Goal: Information Seeking & Learning: Learn about a topic

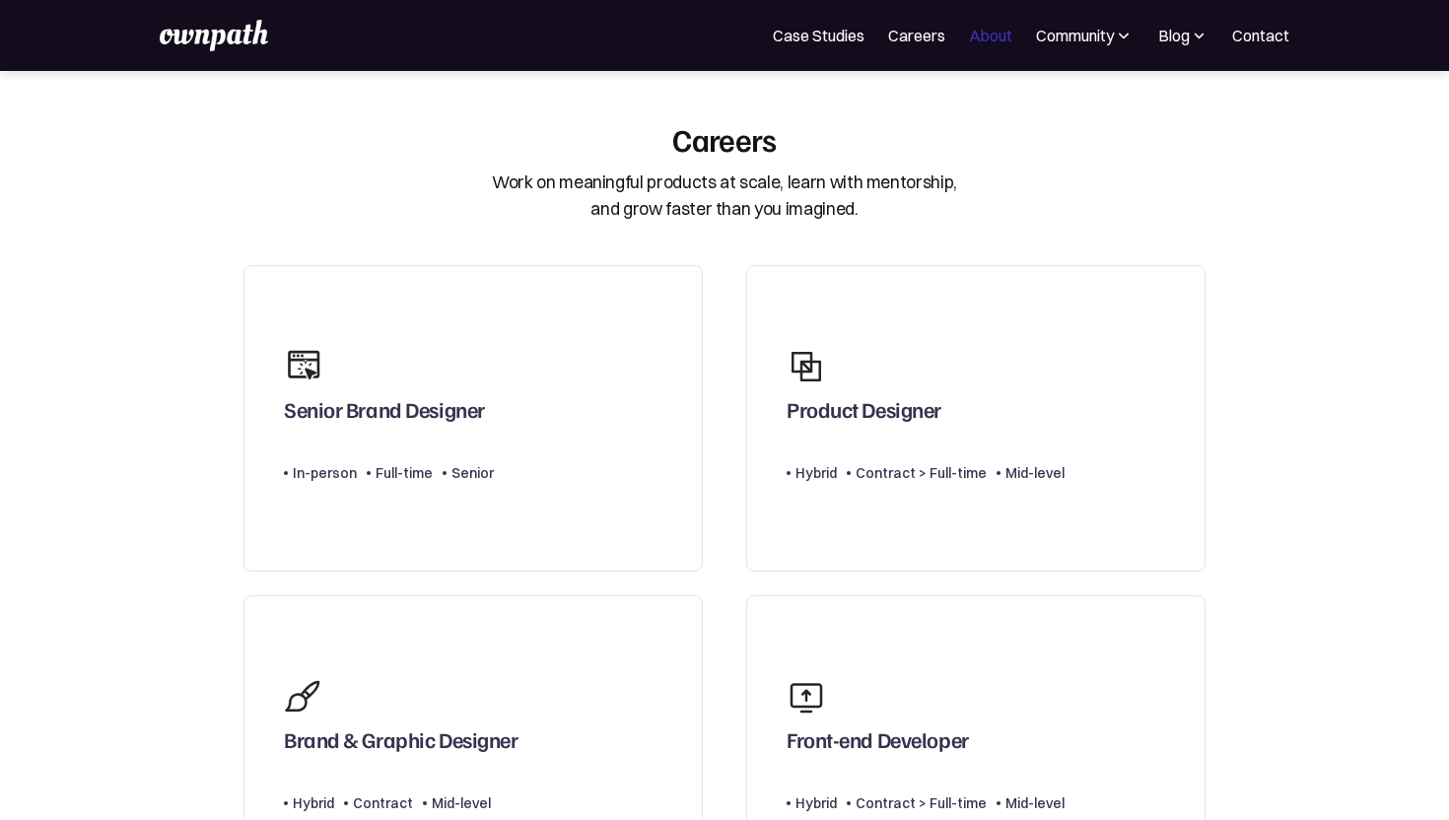
click at [980, 42] on link "About" at bounding box center [990, 36] width 43 height 24
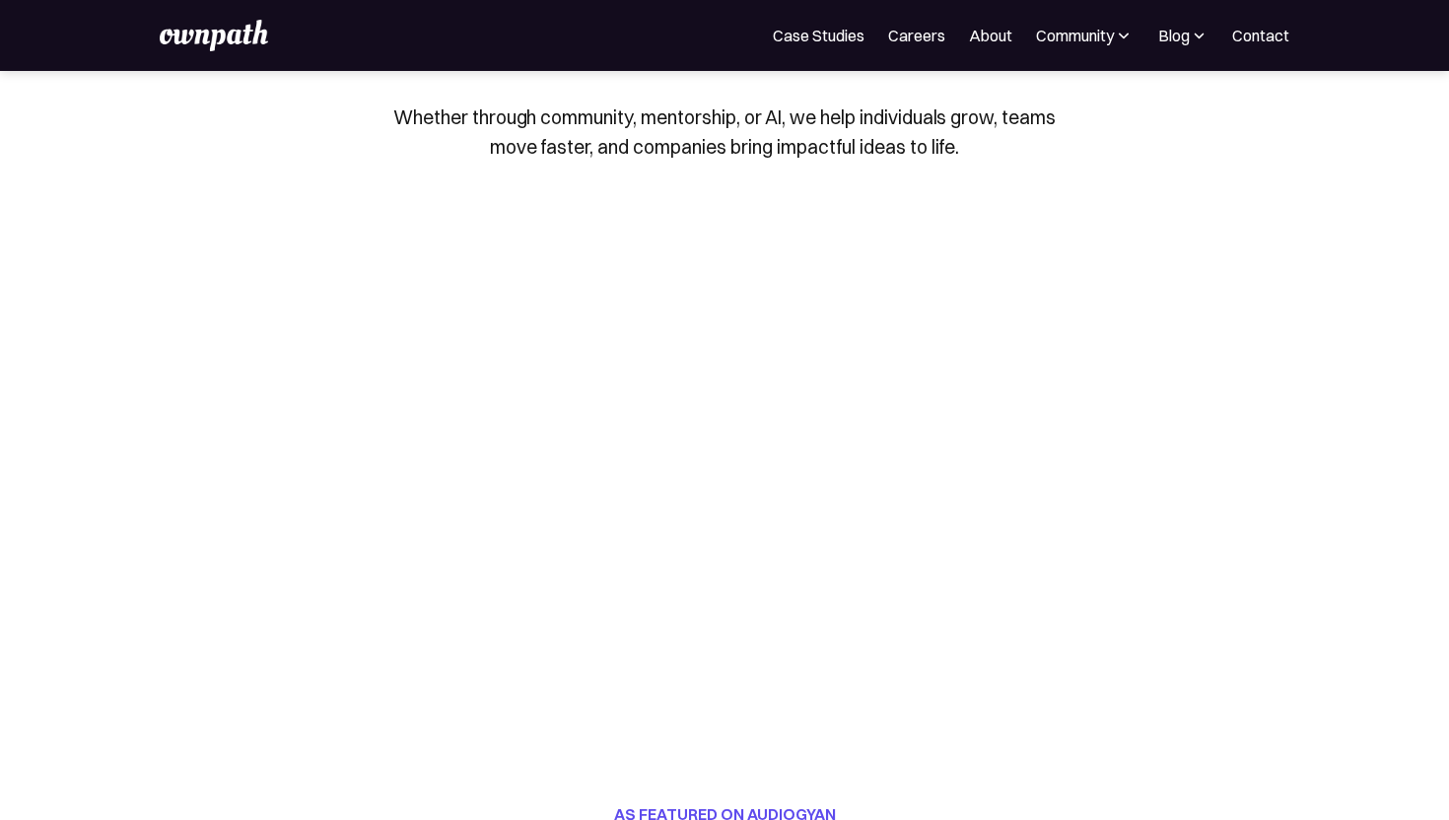
scroll to position [153, 0]
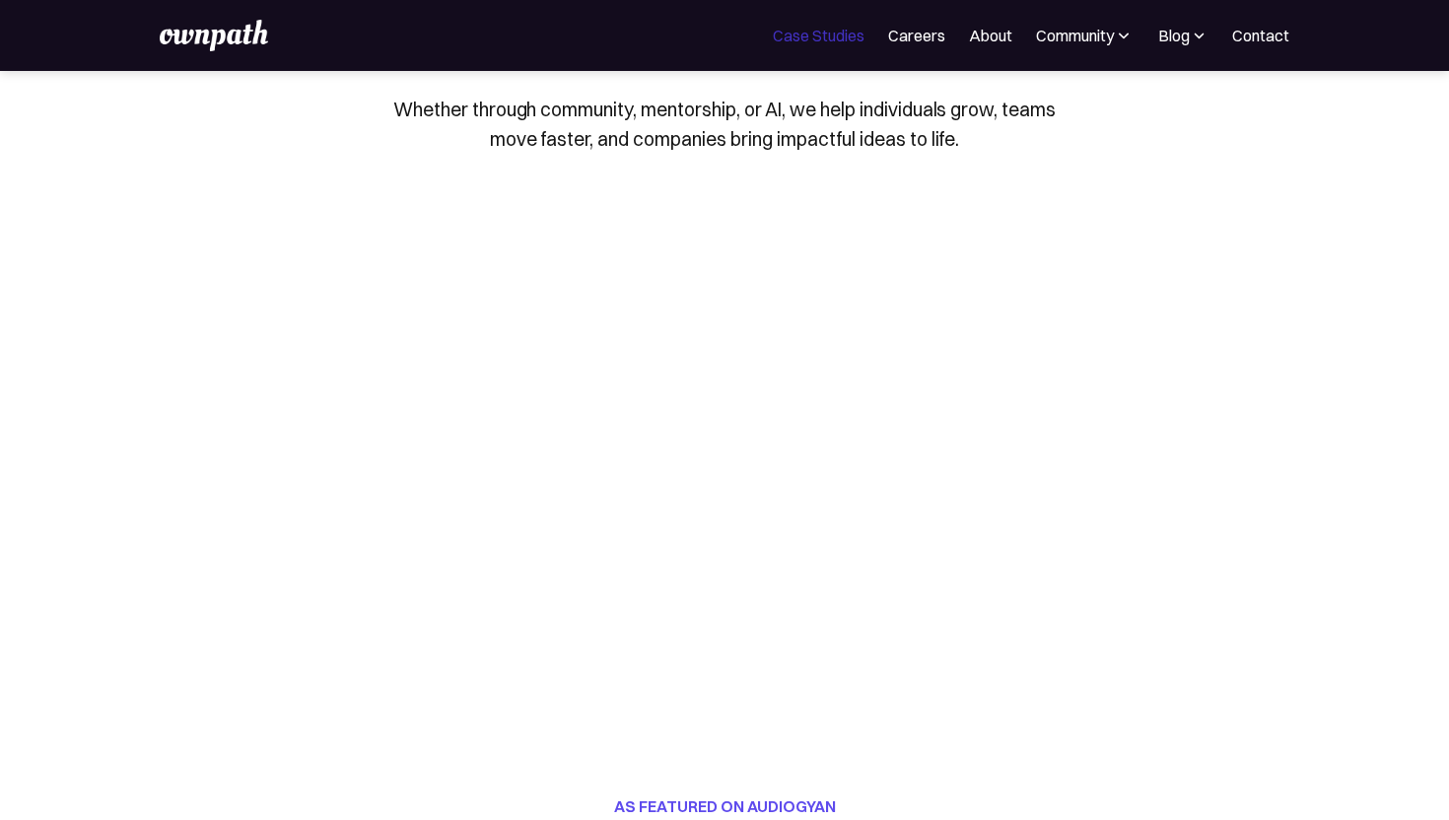
click at [818, 28] on link "Case Studies" at bounding box center [819, 36] width 92 height 24
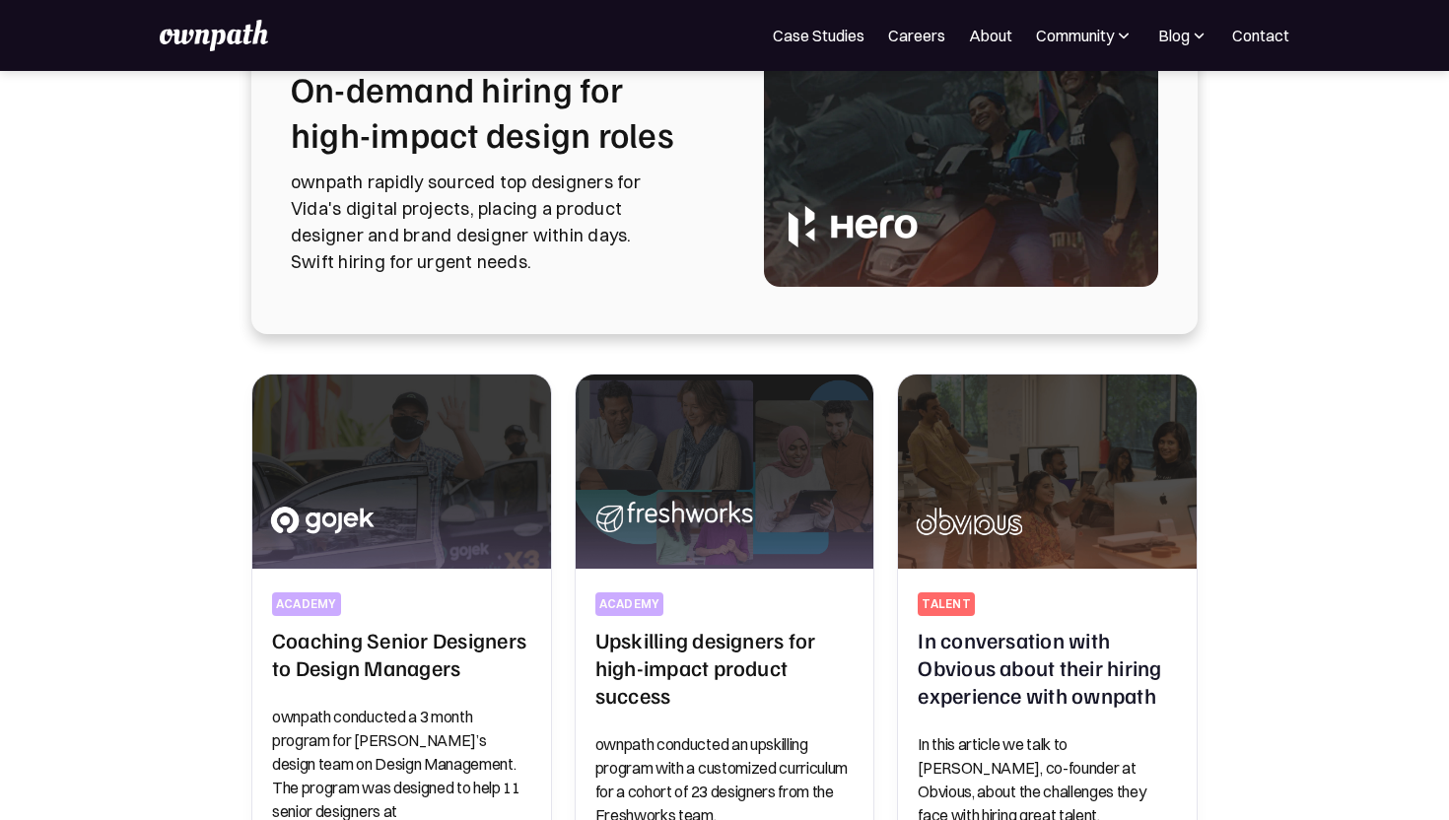
scroll to position [195, 0]
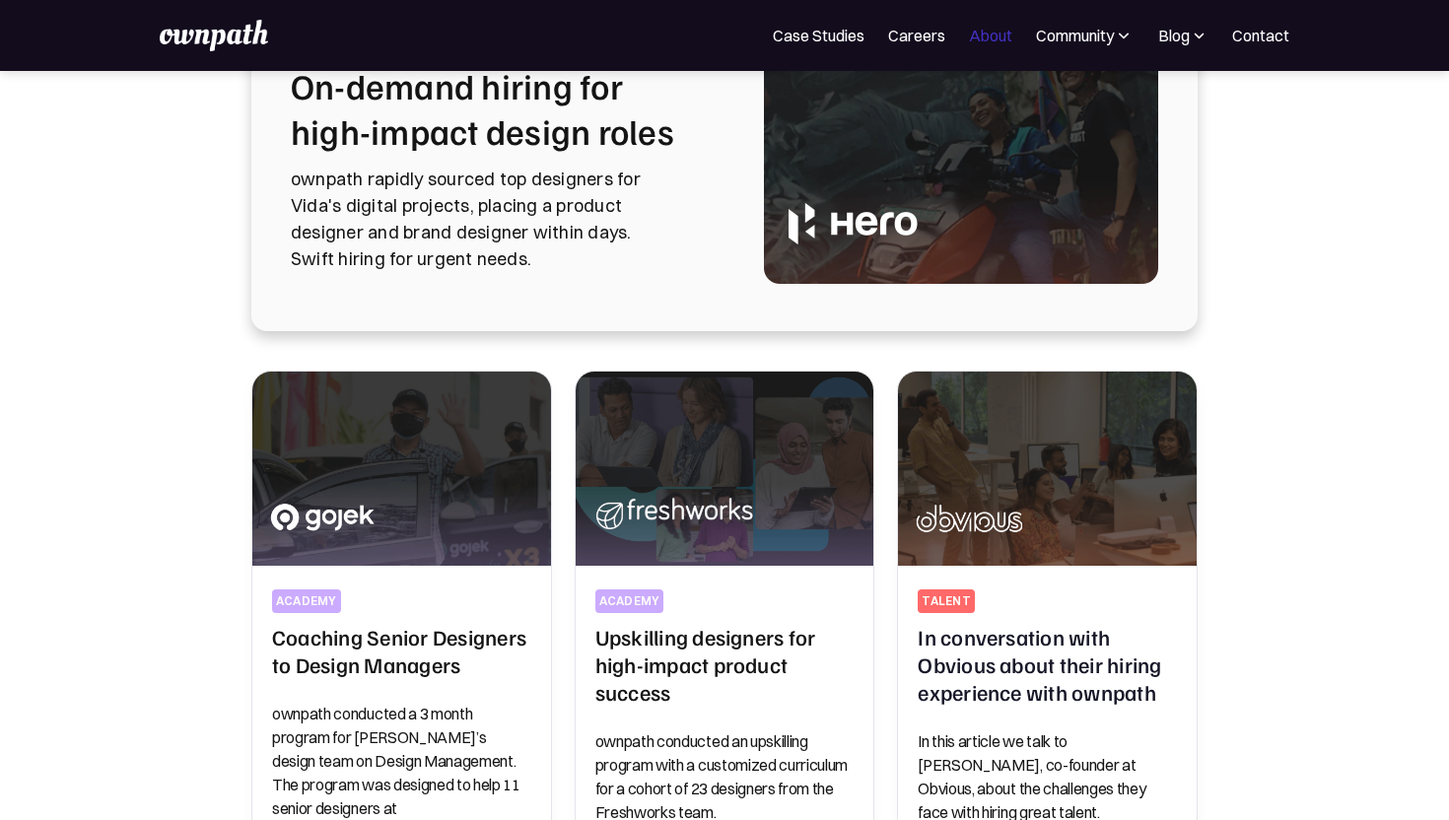
click at [997, 35] on link "About" at bounding box center [990, 36] width 43 height 24
click at [1090, 32] on div "Community" at bounding box center [1075, 36] width 78 height 24
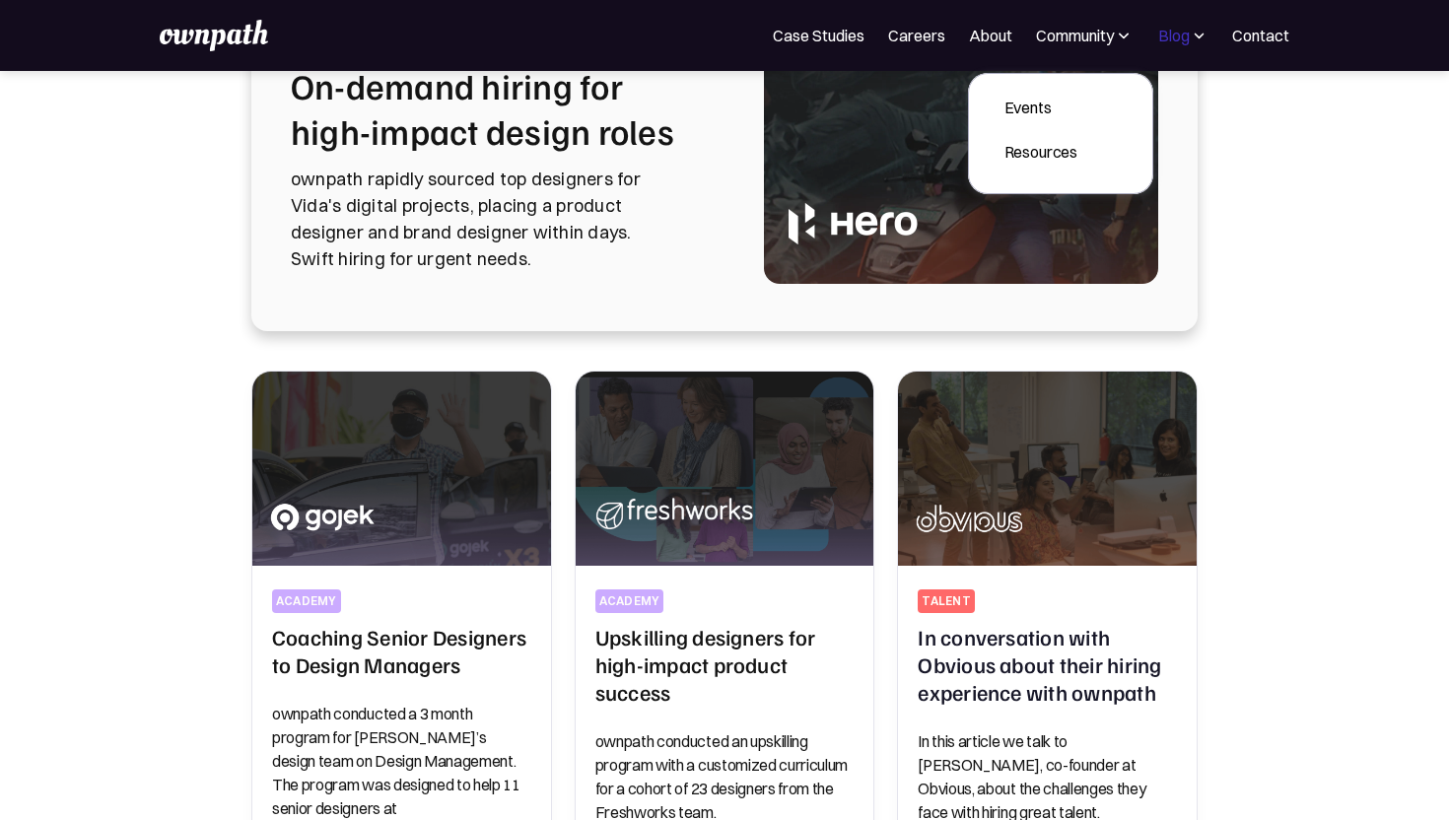
click at [1180, 38] on div "Blog" at bounding box center [1174, 36] width 32 height 24
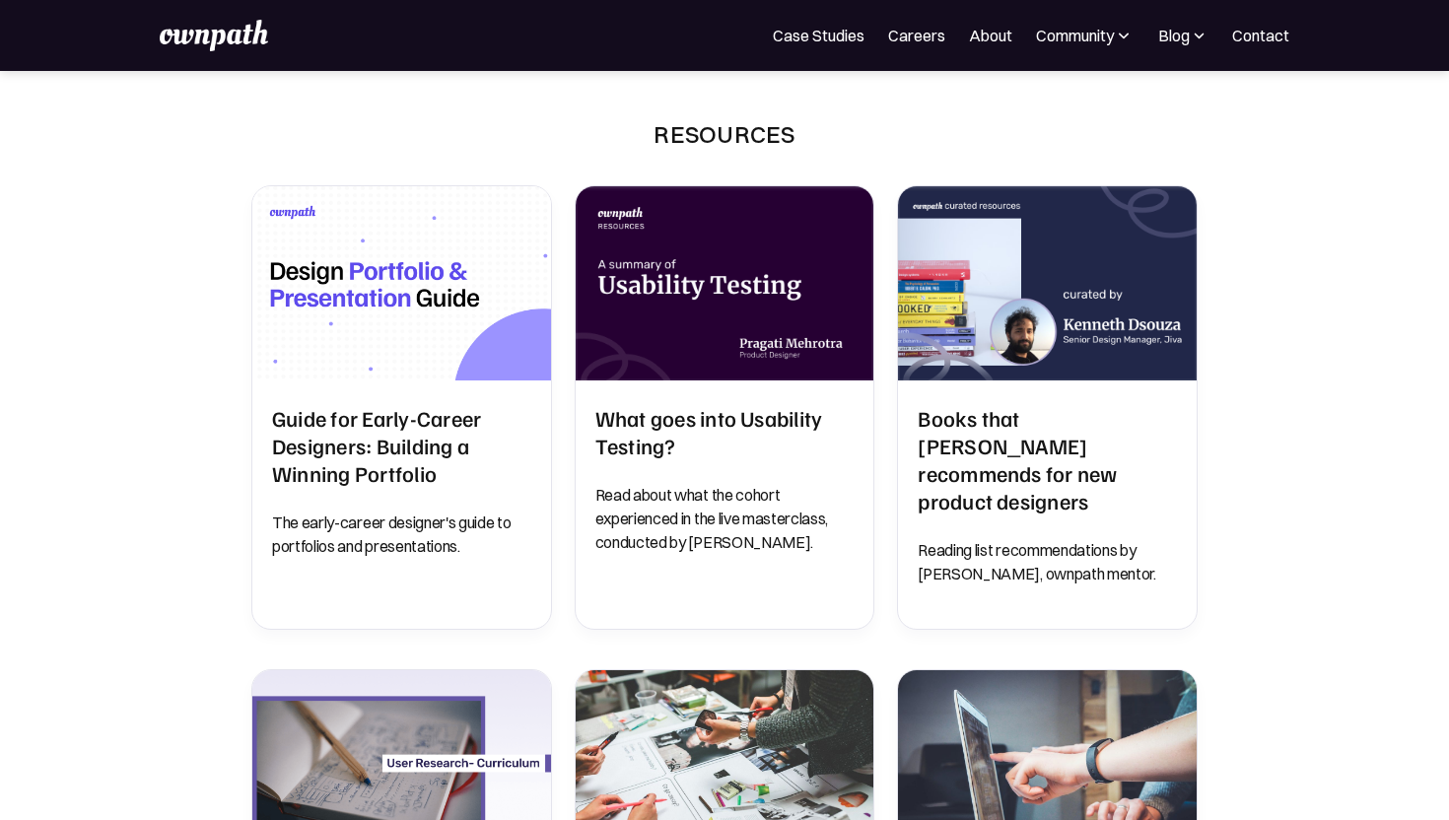
click at [779, 145] on div "Resources" at bounding box center [724, 134] width 141 height 32
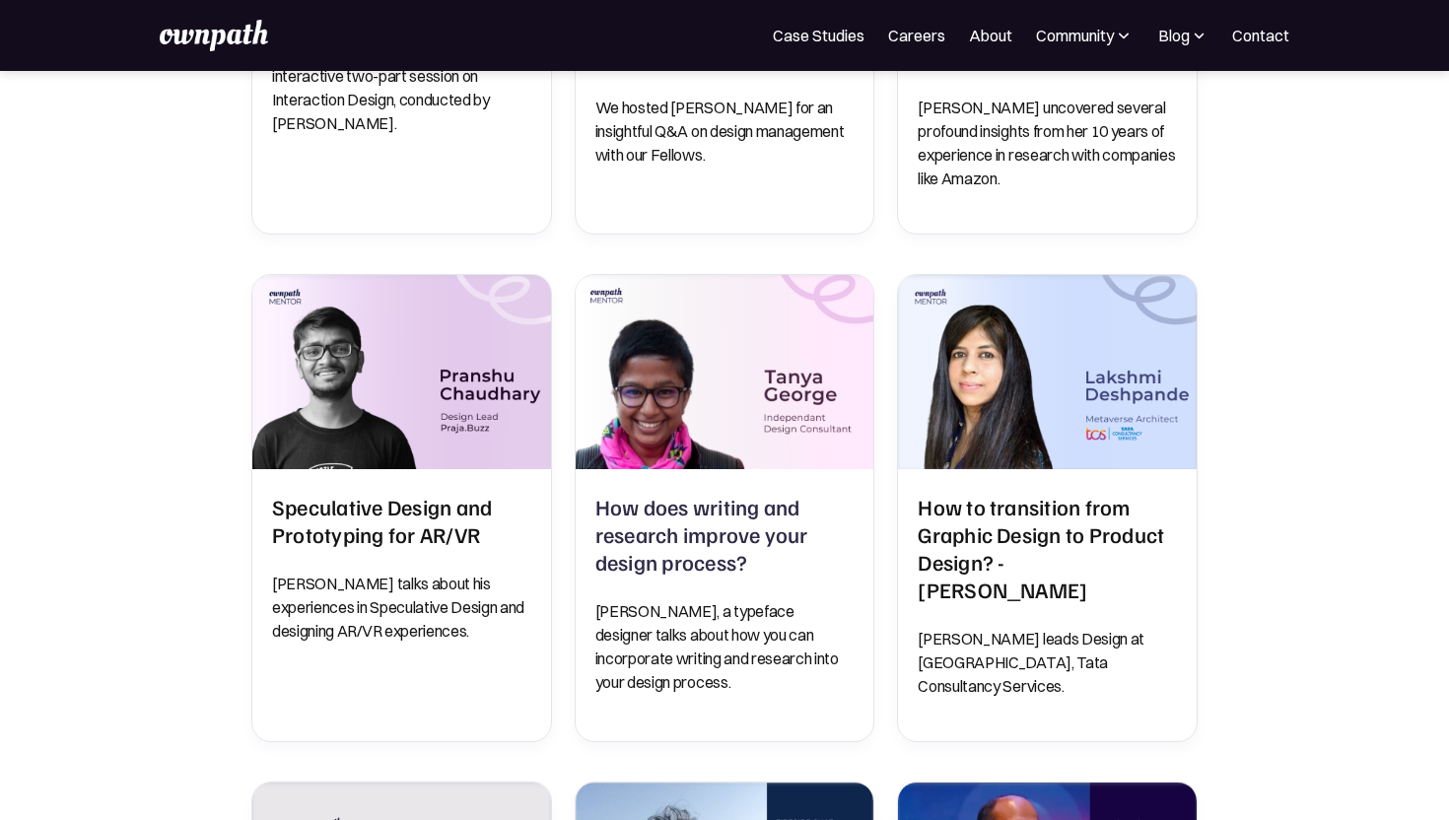
scroll to position [442, 0]
